Goal: Task Accomplishment & Management: Manage account settings

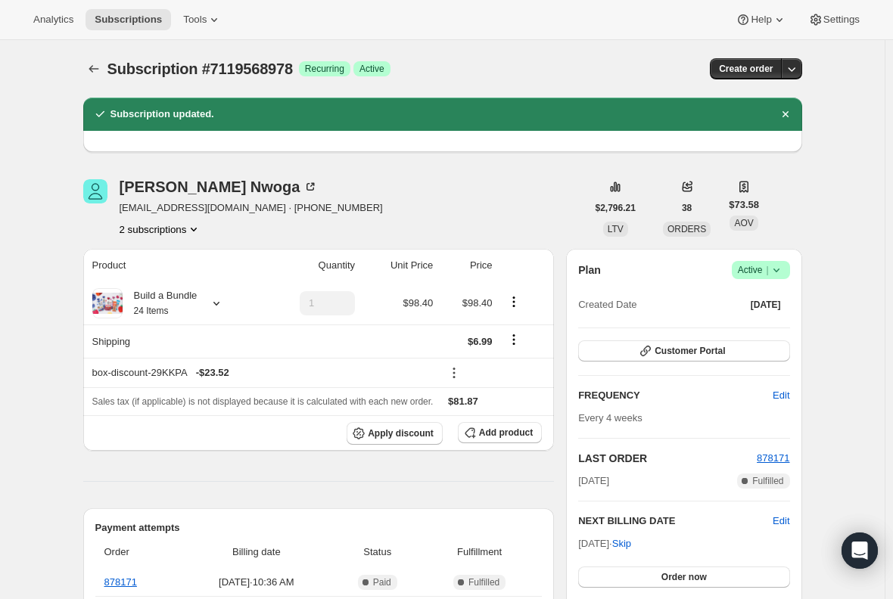
scroll to position [378, 0]
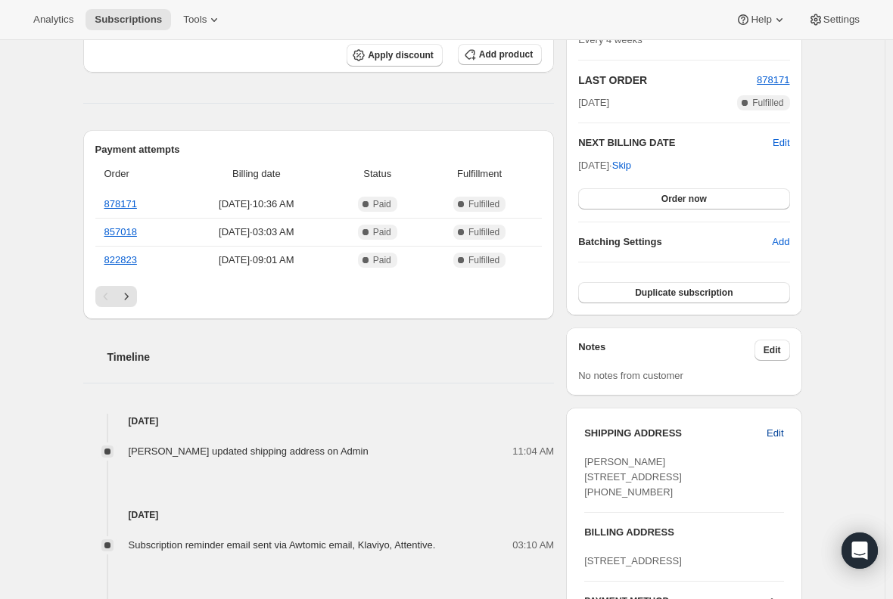
click at [775, 427] on span "Edit" at bounding box center [774, 433] width 17 height 15
select select "ID"
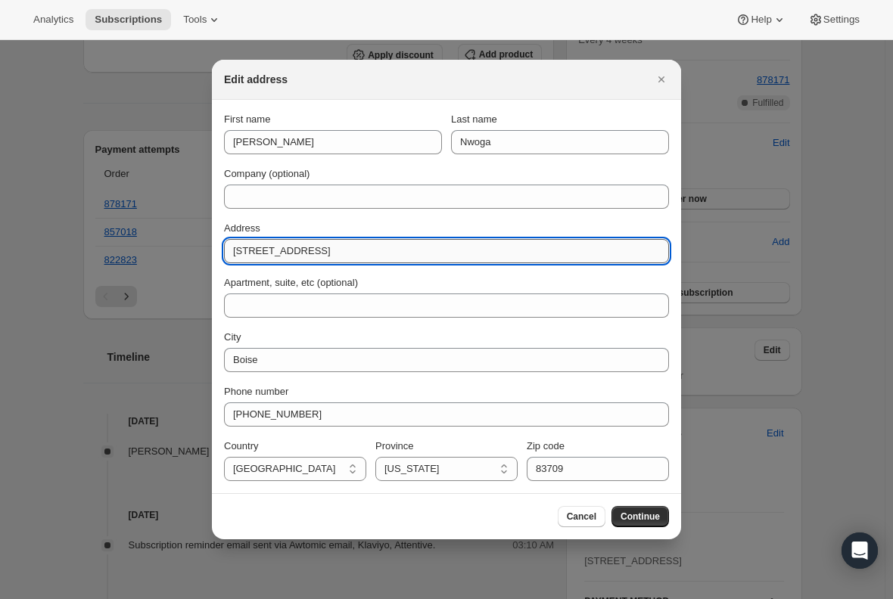
click at [229, 247] on input "[STREET_ADDRESS]" at bounding box center [446, 251] width 445 height 24
type input "[STREET_ADDRESS]"
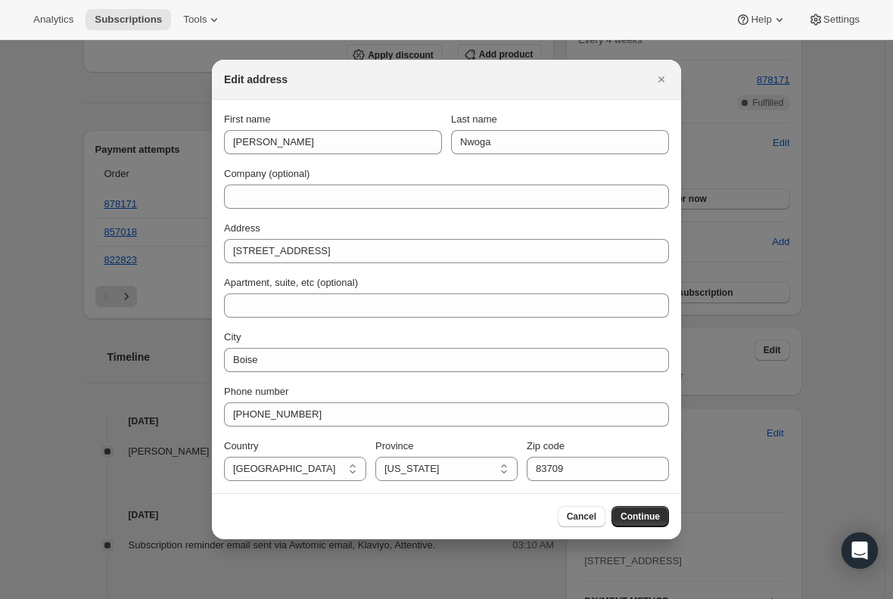
click at [426, 225] on div "Address" at bounding box center [446, 228] width 445 height 15
click at [647, 520] on span "Continue" at bounding box center [639, 517] width 39 height 12
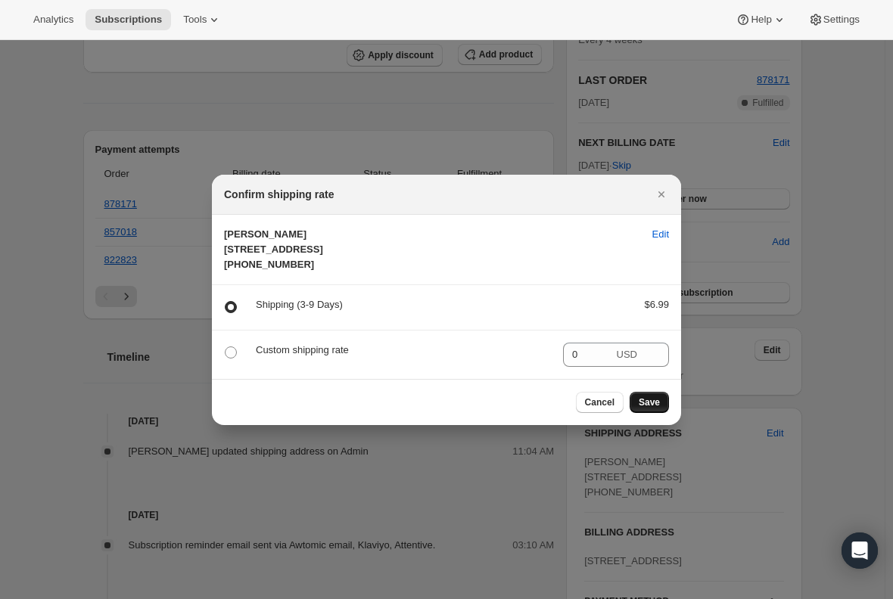
click at [653, 413] on button "Save" at bounding box center [648, 402] width 39 height 21
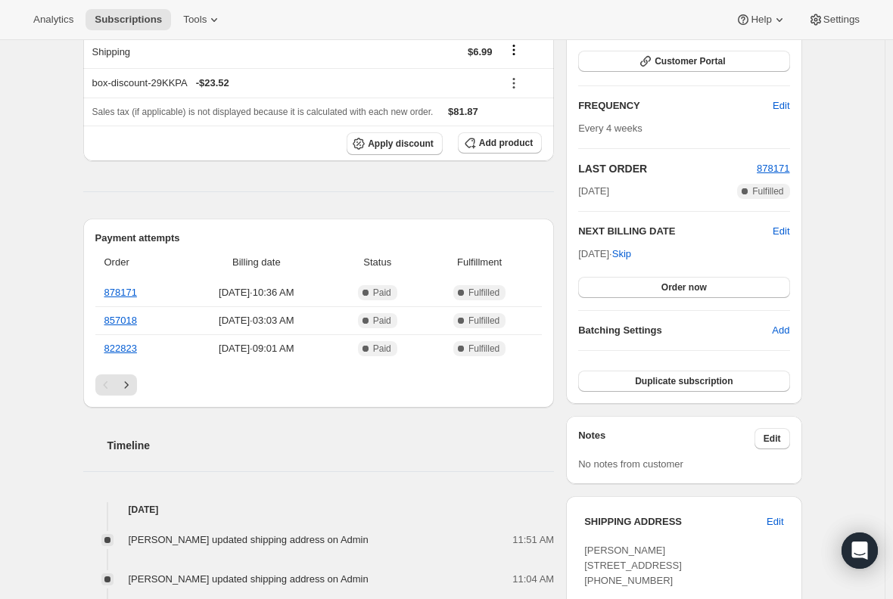
scroll to position [0, 0]
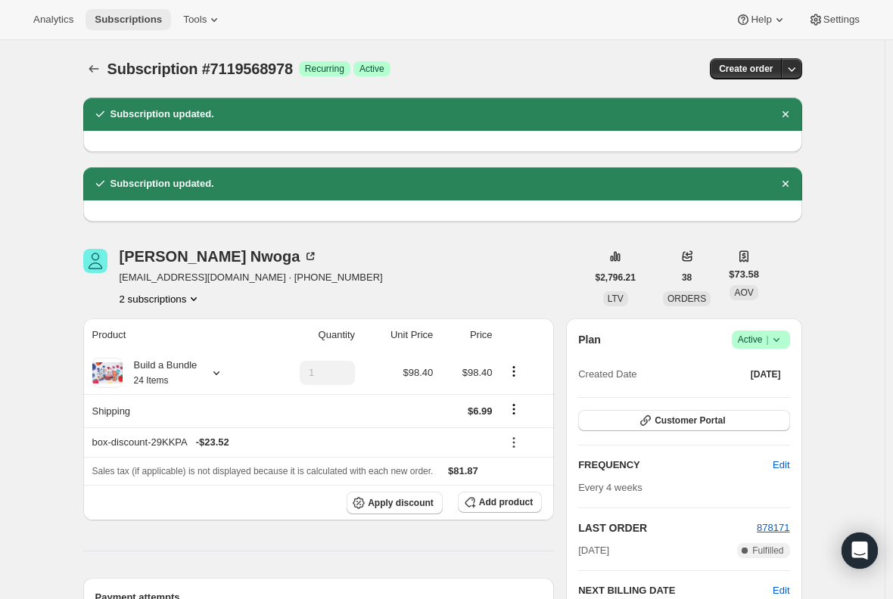
click at [101, 14] on span "Subscriptions" at bounding box center [128, 20] width 67 height 12
